Goal: Task Accomplishment & Management: Manage account settings

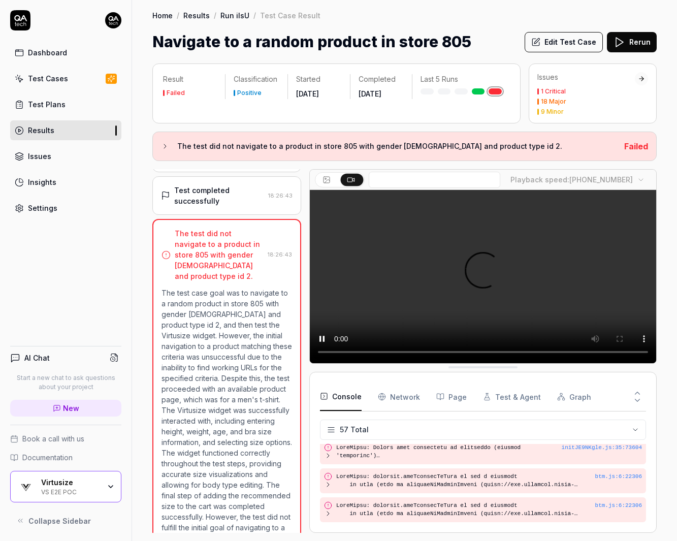
scroll to position [1684, 0]
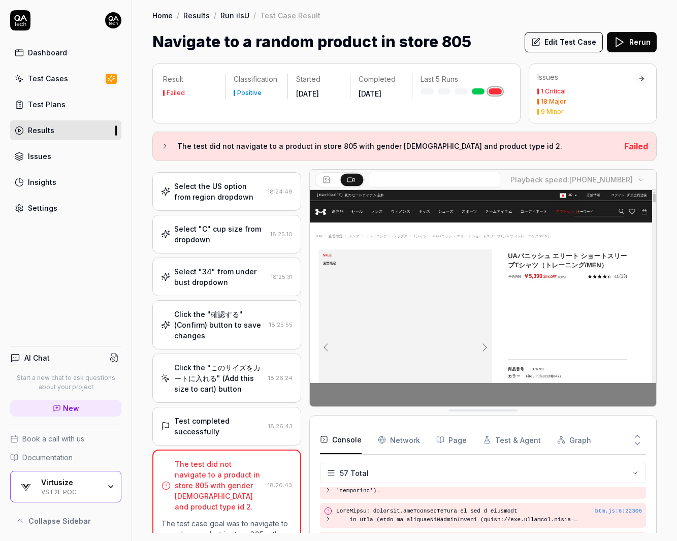
click at [234, 362] on div "Click the "このサイズをカートに入れる" (Add this size to cart) button" at bounding box center [219, 378] width 90 height 32
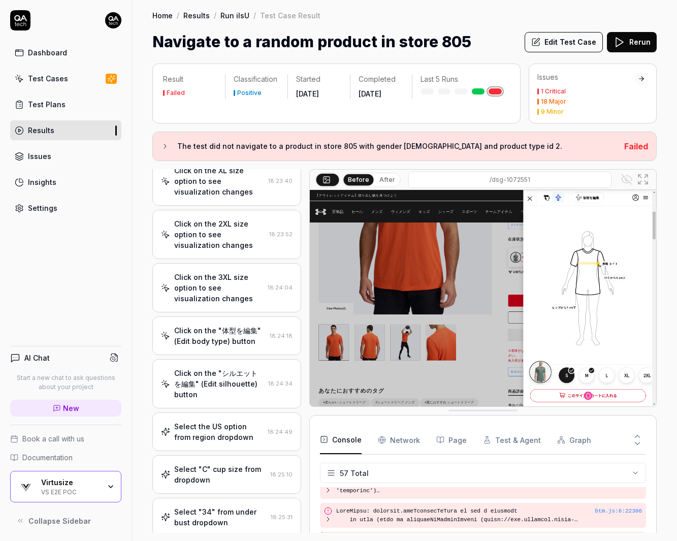
click at [237, 316] on div "Click on the "体型を編集" (Edit body type) button 18:24:18" at bounding box center [226, 335] width 149 height 39
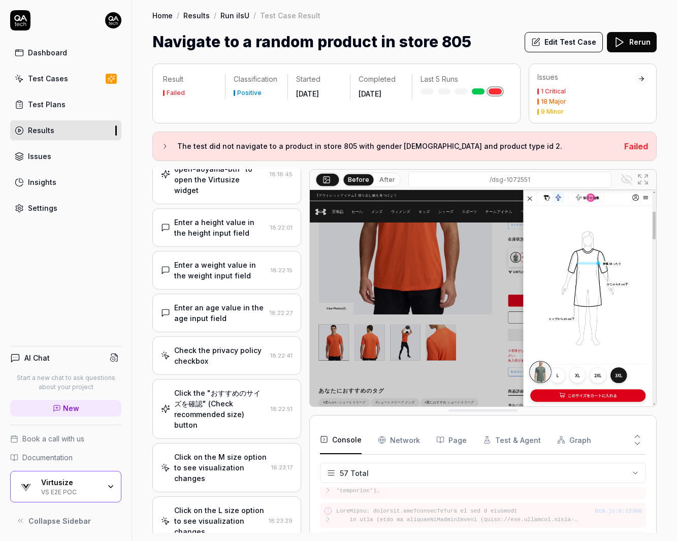
scroll to position [0, 0]
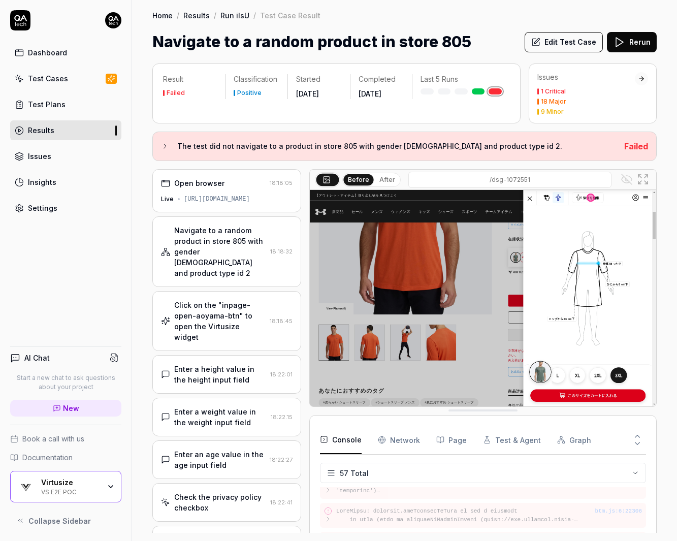
click at [230, 327] on div "Click on the "inpage-open-aoyama-btn" to open the Virtusize widget 18:18:45" at bounding box center [226, 321] width 149 height 60
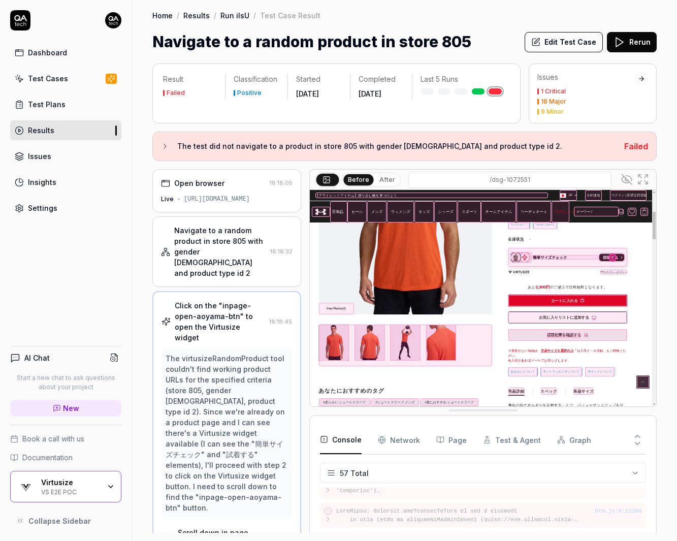
click at [214, 243] on div "Navigate to a random product in store 805 with gender [DEMOGRAPHIC_DATA] and pr…" at bounding box center [220, 251] width 92 height 53
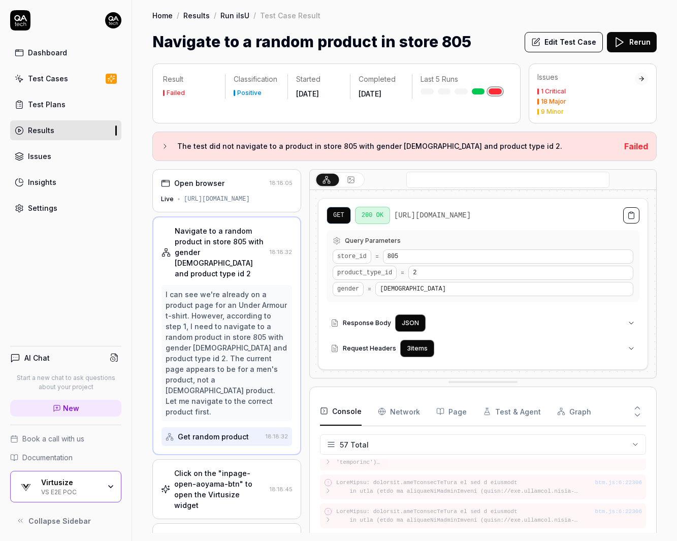
click at [407, 257] on span "805" at bounding box center [508, 256] width 250 height 14
drag, startPoint x: 407, startPoint y: 257, endPoint x: 384, endPoint y: 254, distance: 23.0
click at [384, 254] on span "805" at bounding box center [508, 256] width 250 height 14
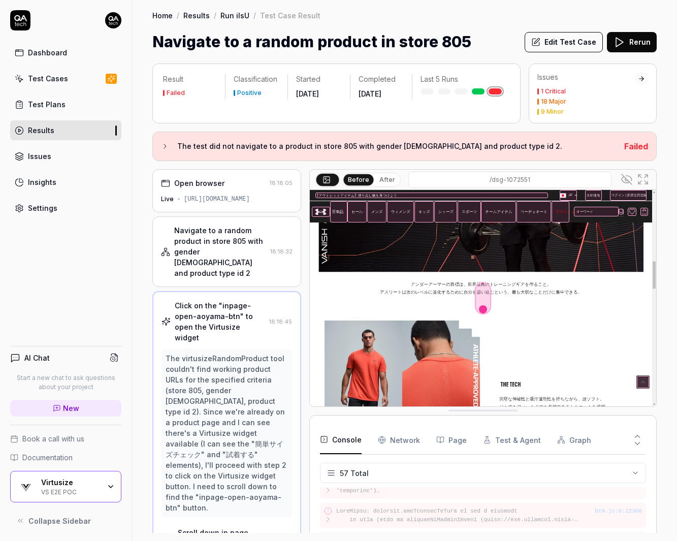
click at [205, 270] on div "Navigate to a random product in store 805 with gender [DEMOGRAPHIC_DATA] and pr…" at bounding box center [226, 251] width 149 height 71
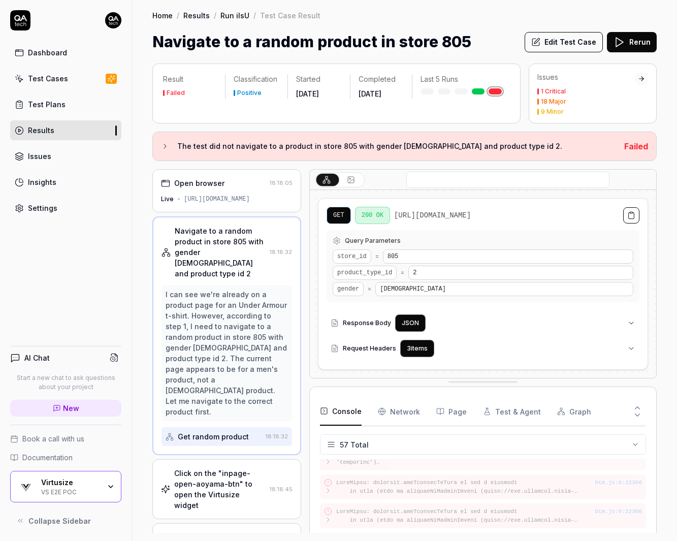
click at [227, 468] on div "Click on the "inpage-open-aoyama-btn" to open the Virtusize widget" at bounding box center [219, 489] width 91 height 43
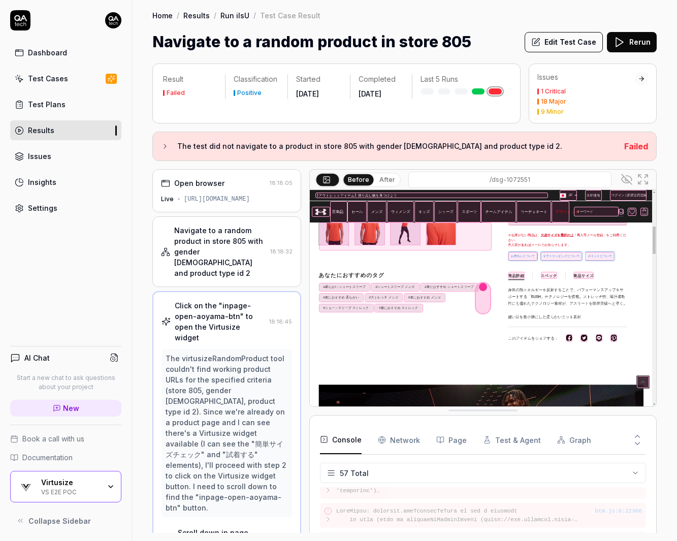
click at [238, 269] on div "Navigate to a random product in store 805 with gender [DEMOGRAPHIC_DATA] and pr…" at bounding box center [226, 251] width 149 height 71
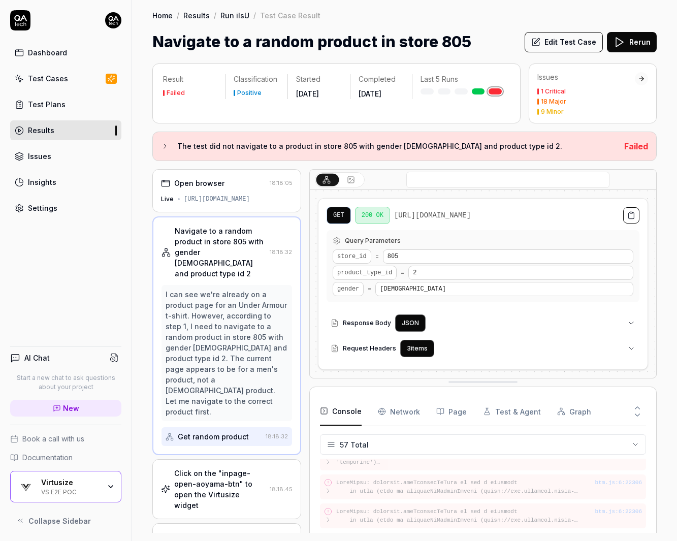
click at [198, 197] on div "[URL][DOMAIN_NAME]" at bounding box center [217, 198] width 66 height 9
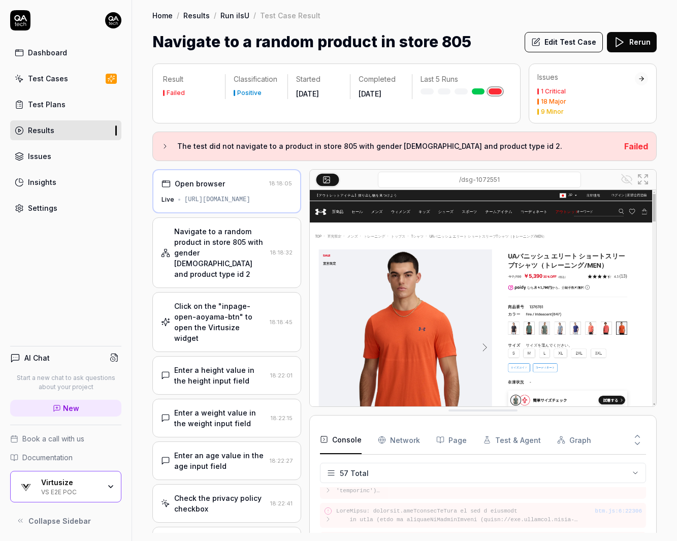
click at [68, 206] on link "Settings" at bounding box center [65, 208] width 111 height 20
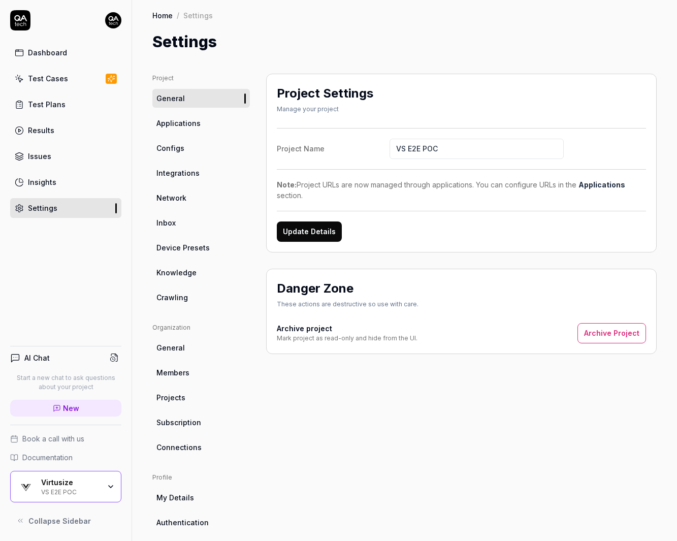
click at [184, 155] on link "Configs" at bounding box center [200, 148] width 97 height 19
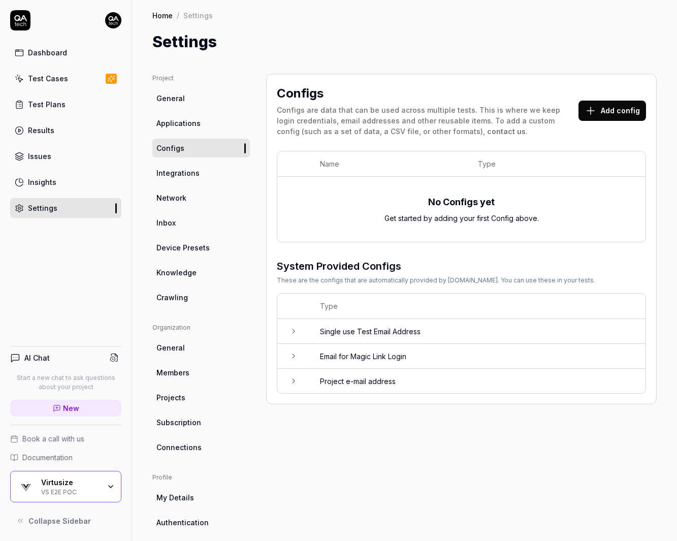
click at [184, 155] on link "Configs" at bounding box center [200, 148] width 97 height 19
click at [186, 119] on span "Applications" at bounding box center [178, 123] width 44 height 11
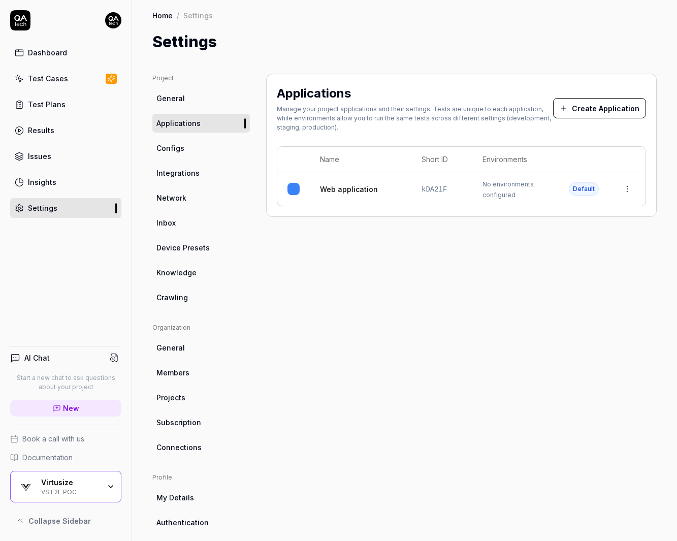
click at [201, 142] on link "Configs" at bounding box center [200, 148] width 97 height 19
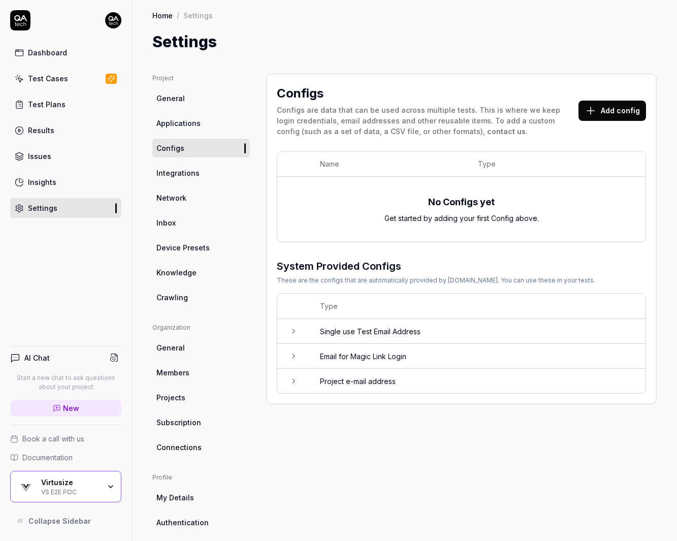
click at [315, 338] on td "Single use Test Email Address" at bounding box center [478, 331] width 336 height 25
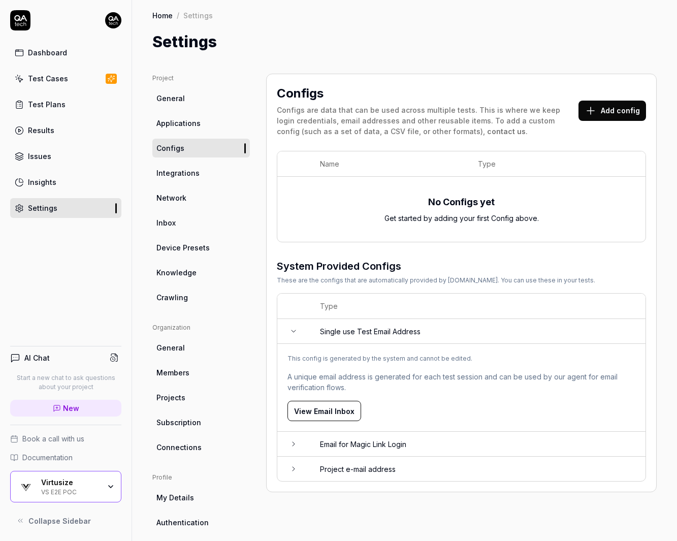
click at [315, 338] on td "Single use Test Email Address" at bounding box center [478, 331] width 336 height 25
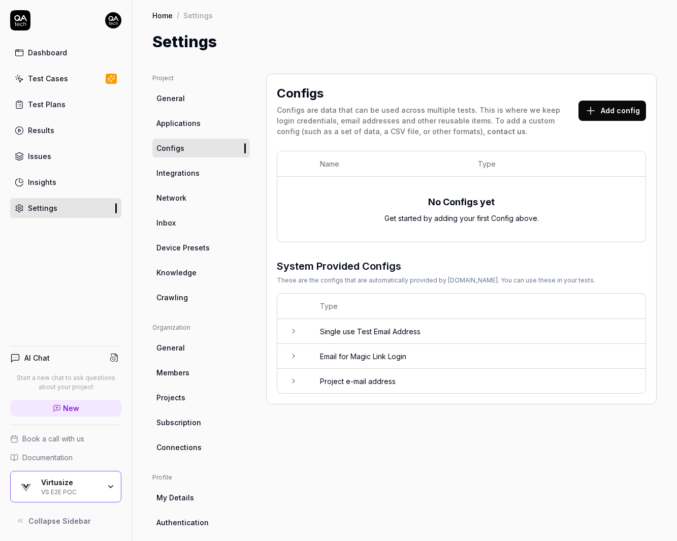
click at [308, 347] on td at bounding box center [293, 356] width 32 height 25
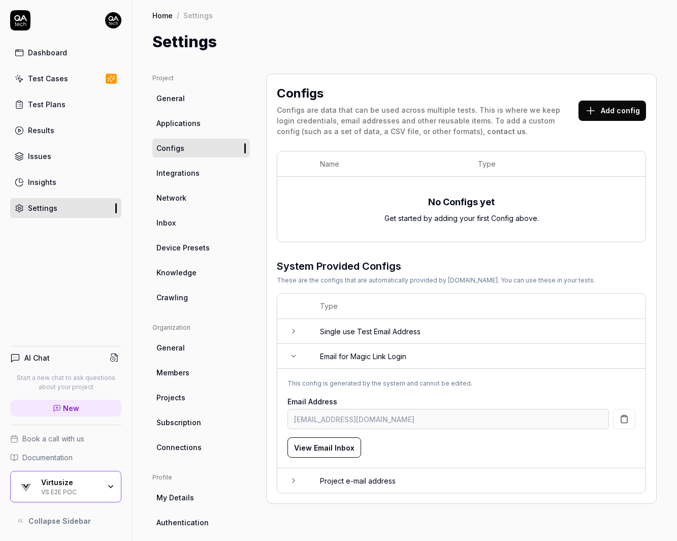
click at [308, 346] on td at bounding box center [293, 356] width 32 height 25
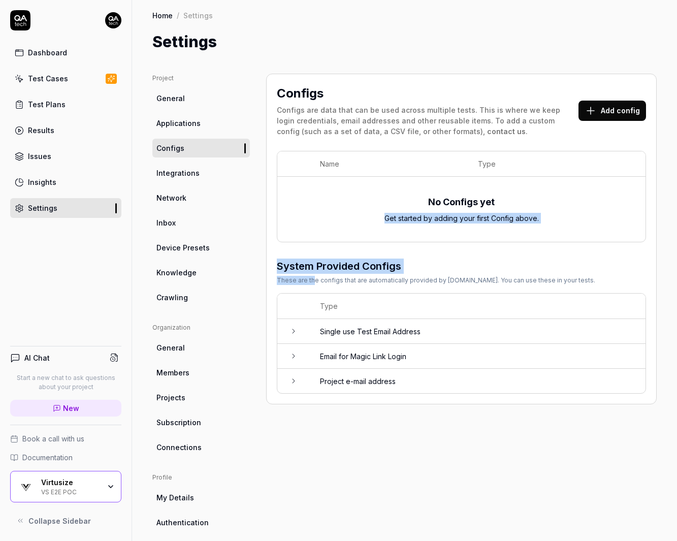
drag, startPoint x: 312, startPoint y: 281, endPoint x: 290, endPoint y: 174, distance: 109.8
click at [290, 174] on div "Name Type No Configs yet Get started by adding your first Config above. System …" at bounding box center [461, 272] width 369 height 243
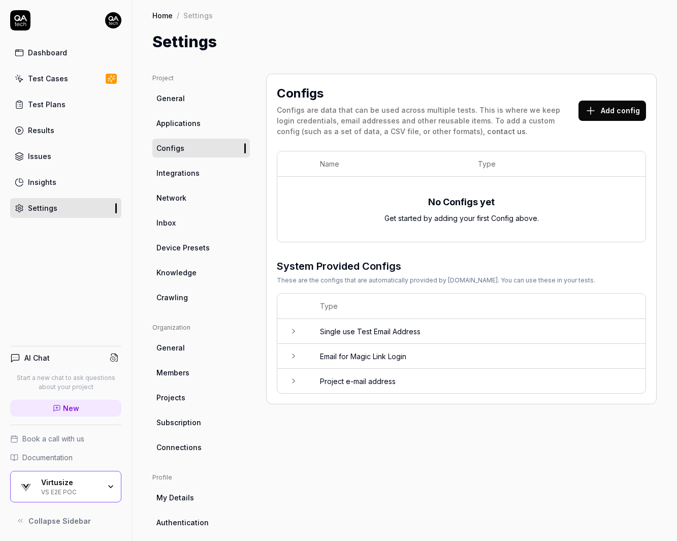
click at [316, 298] on th "Type" at bounding box center [478, 305] width 336 height 25
click at [205, 123] on link "Applications" at bounding box center [200, 123] width 97 height 19
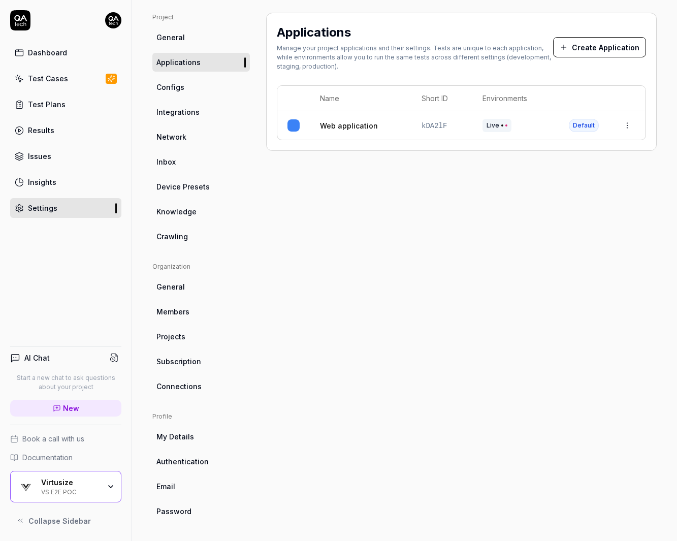
scroll to position [59, 0]
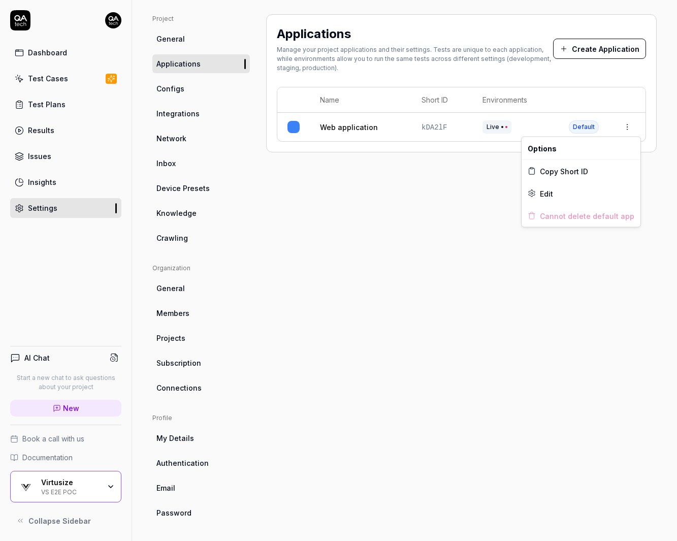
click at [621, 121] on html "Dashboard Test Cases Test Plans Results Issues Insights Settings AI Chat Start …" at bounding box center [338, 270] width 677 height 541
click at [613, 98] on th at bounding box center [627, 99] width 37 height 25
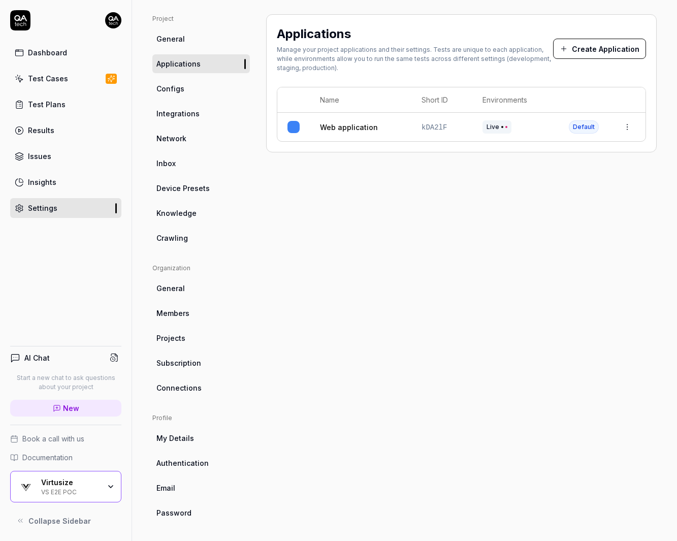
scroll to position [0, 0]
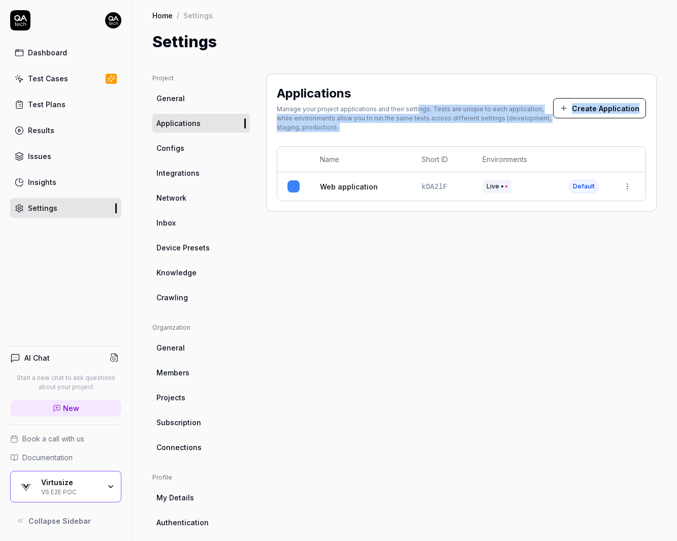
drag, startPoint x: 414, startPoint y: 112, endPoint x: 461, endPoint y: 138, distance: 53.4
click at [461, 138] on div "Applications Manage your project applications and their settings. Tests are uni…" at bounding box center [461, 143] width 390 height 138
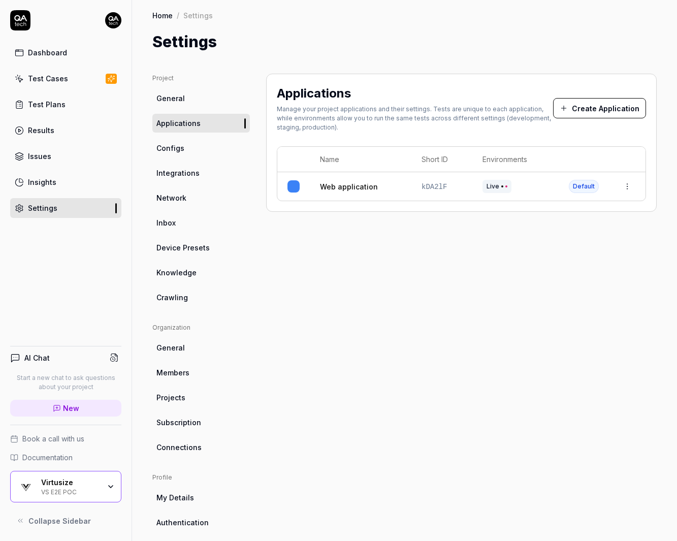
click at [461, 112] on div "Manage your project applications and their settings. Tests are unique to each a…" at bounding box center [415, 118] width 276 height 27
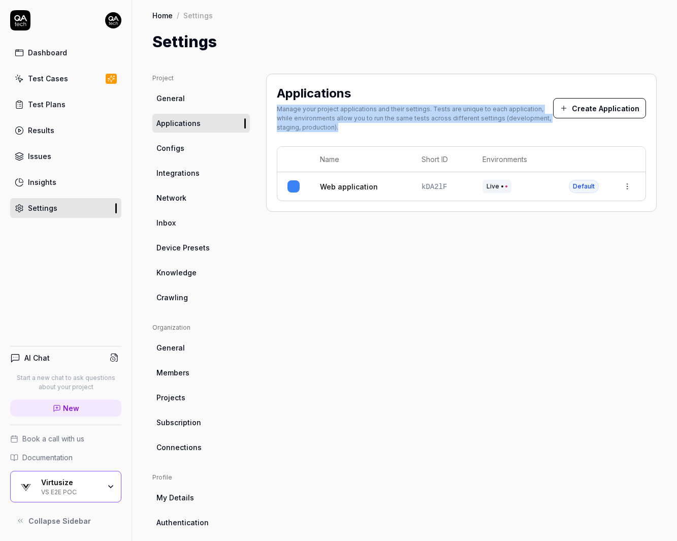
click at [461, 112] on div "Manage your project applications and their settings. Tests are unique to each a…" at bounding box center [415, 118] width 276 height 27
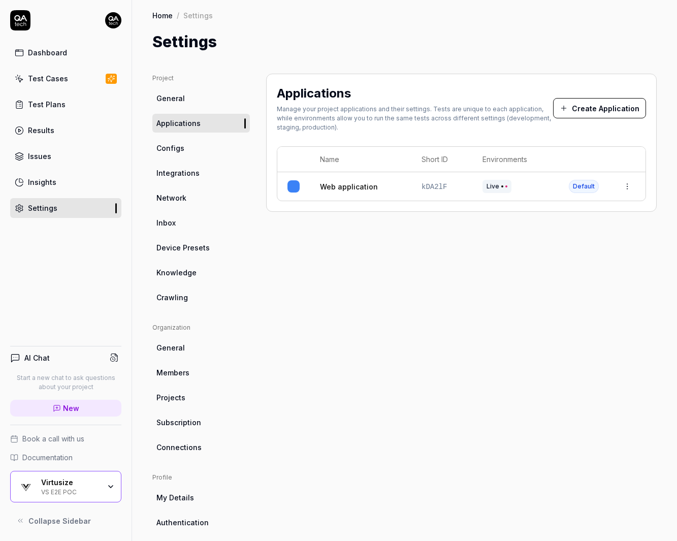
click at [461, 102] on div "Applications Manage your project applications and their settings. Tests are uni…" at bounding box center [415, 108] width 276 height 48
click at [461, 102] on div "Applications" at bounding box center [415, 93] width 276 height 18
click at [460, 102] on div "Applications" at bounding box center [415, 93] width 276 height 18
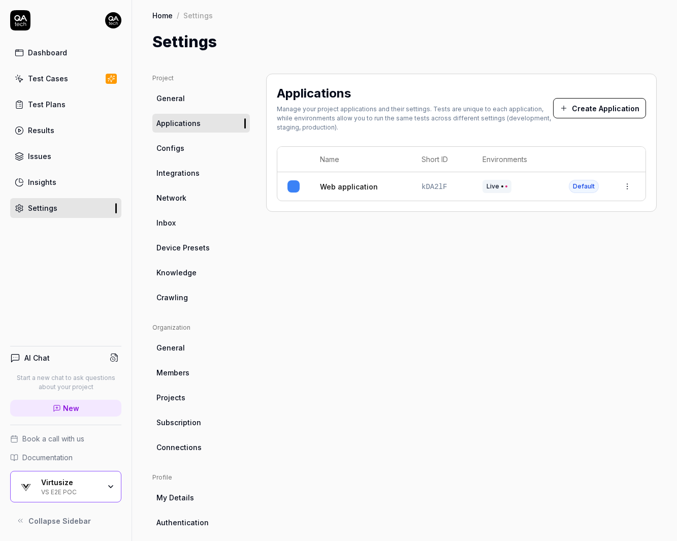
click at [460, 110] on div "Manage your project applications and their settings. Tests are unique to each a…" at bounding box center [415, 118] width 276 height 27
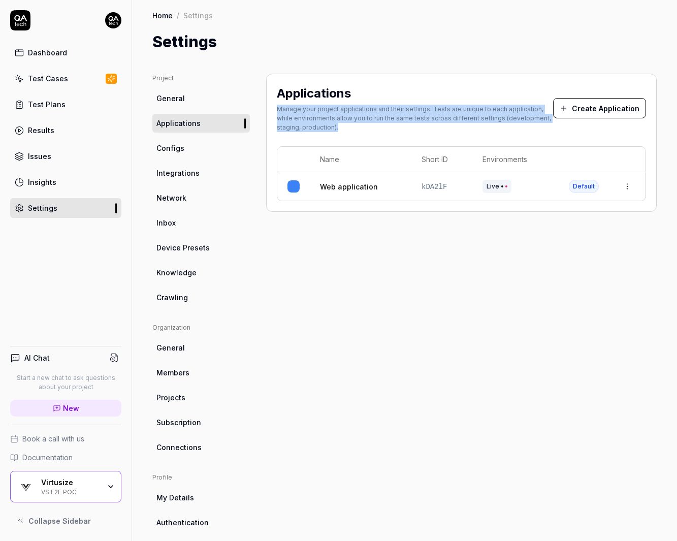
click at [460, 110] on div "Manage your project applications and their settings. Tests are unique to each a…" at bounding box center [415, 118] width 276 height 27
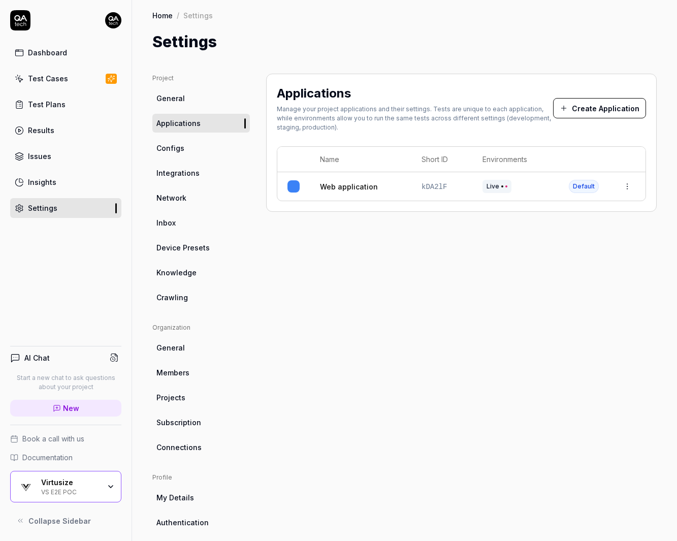
click at [438, 95] on div "Applications" at bounding box center [415, 93] width 276 height 18
click at [202, 157] on ul "Project General Applications Configs Integrations Network Inbox Device Presets …" at bounding box center [200, 190] width 97 height 233
click at [214, 156] on link "Configs" at bounding box center [200, 148] width 97 height 19
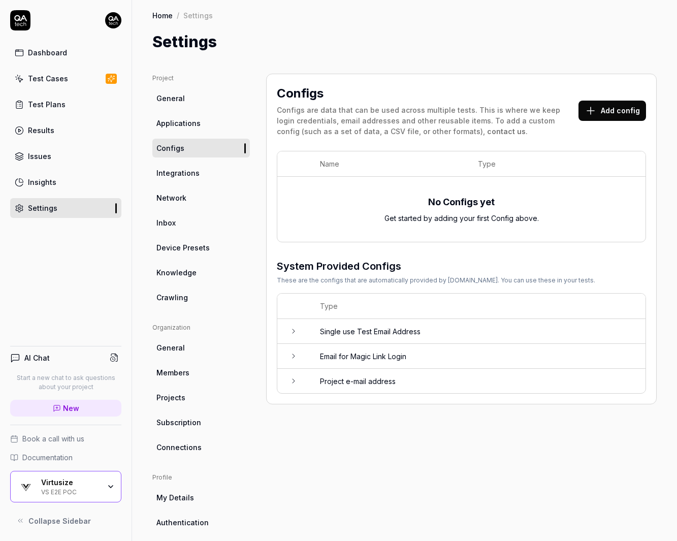
click at [310, 347] on td "Email for Magic Link Login" at bounding box center [478, 356] width 336 height 25
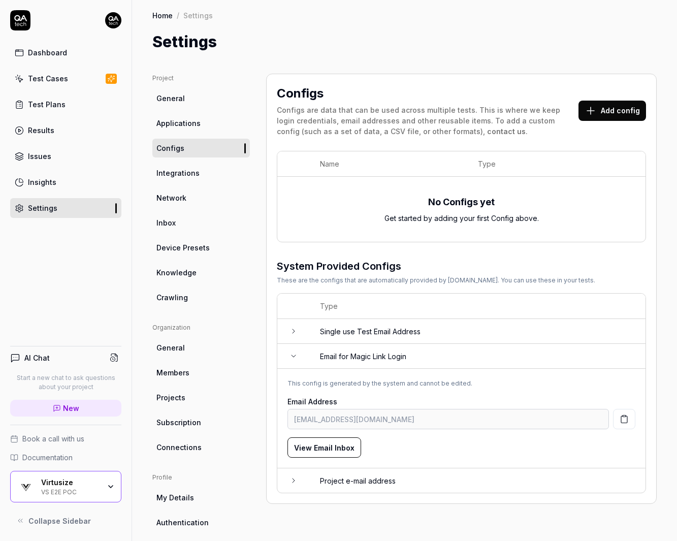
click at [288, 326] on td at bounding box center [293, 331] width 32 height 25
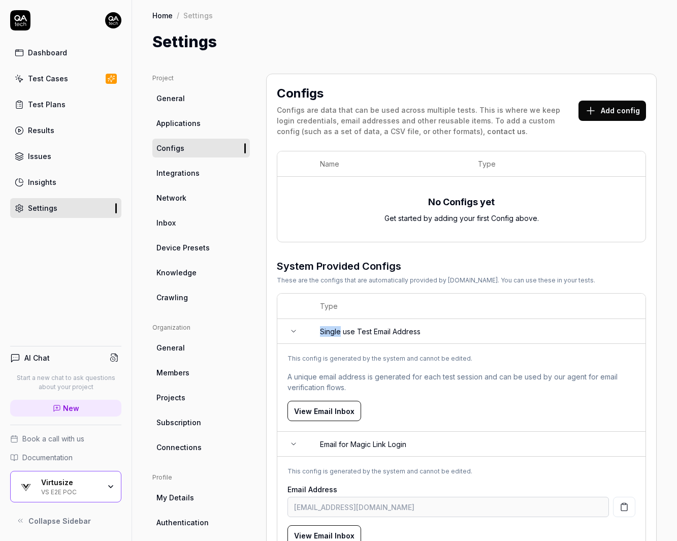
click at [288, 326] on td at bounding box center [293, 331] width 32 height 25
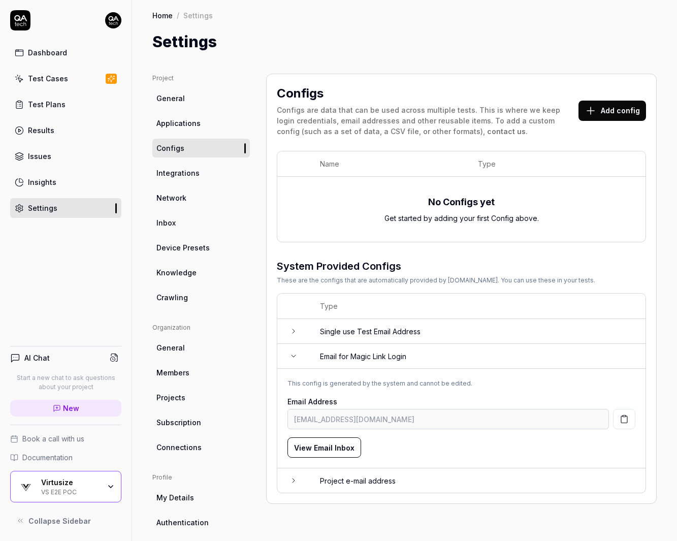
click at [313, 361] on td "Email for Magic Link Login" at bounding box center [478, 356] width 336 height 25
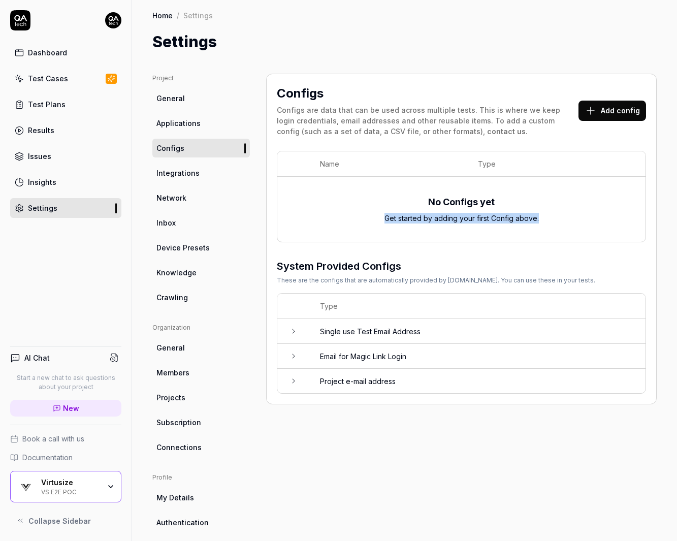
click at [324, 222] on div "No Configs yet Get started by adding your first Config above." at bounding box center [461, 209] width 348 height 53
click at [324, 223] on div "No Configs yet Get started by adding your first Config above." at bounding box center [461, 209] width 348 height 53
click at [437, 170] on th "Name" at bounding box center [389, 163] width 158 height 25
click at [171, 124] on span "Applications" at bounding box center [178, 123] width 44 height 11
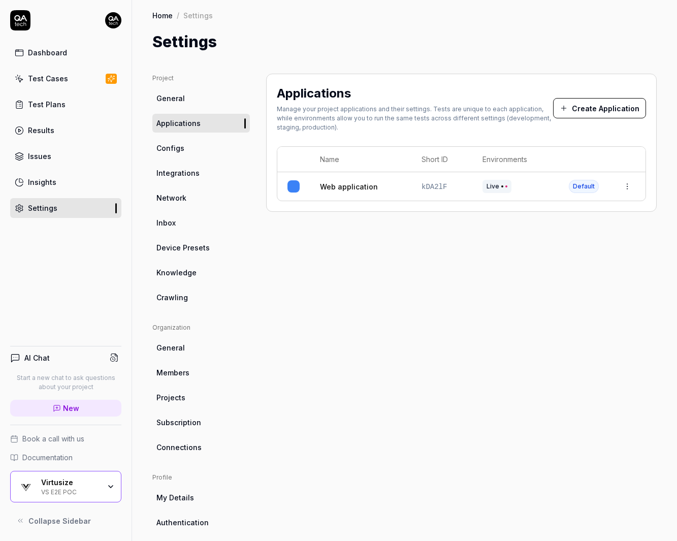
click at [568, 108] on icon at bounding box center [563, 108] width 8 height 8
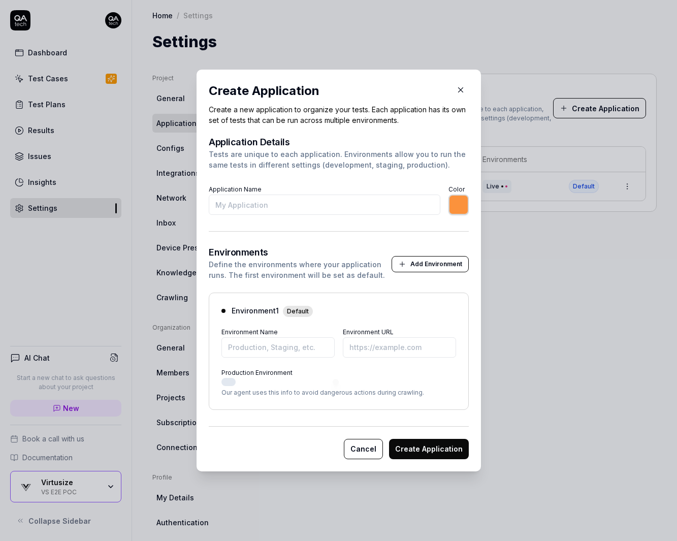
drag, startPoint x: 426, startPoint y: 272, endPoint x: 237, endPoint y: 273, distance: 189.4
click at [237, 273] on div "Environments Define the environments where your application runs. The first env…" at bounding box center [339, 264] width 260 height 32
click at [237, 273] on div "Define the environments where your application runs. The first environment will…" at bounding box center [300, 269] width 183 height 21
click at [237, 284] on div "Environments Define the environments where your application runs. The first env…" at bounding box center [339, 329] width 260 height 162
click at [355, 214] on input "Application Name" at bounding box center [324, 204] width 231 height 20
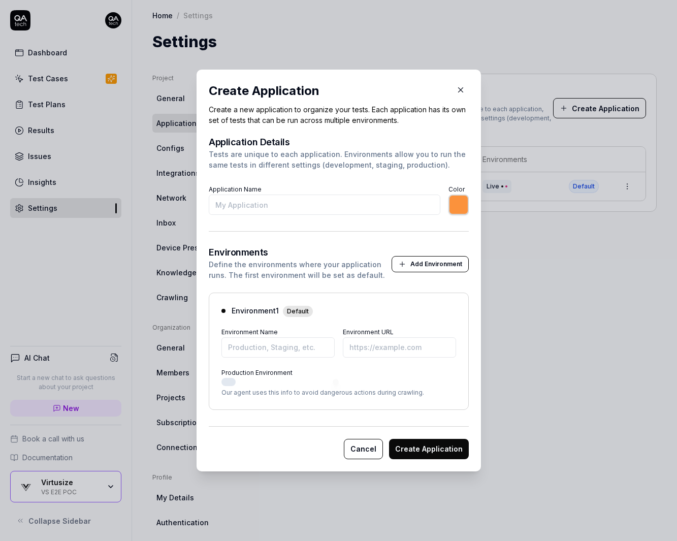
click at [280, 164] on div "Tests are unique to each application. Environments allow you to run the same te…" at bounding box center [339, 159] width 260 height 21
click at [277, 342] on input "Environment Name" at bounding box center [277, 347] width 113 height 20
click at [336, 329] on div "Environment Name Environment URL" at bounding box center [338, 341] width 235 height 32
type input "*******"
